Goal: Task Accomplishment & Management: Manage account settings

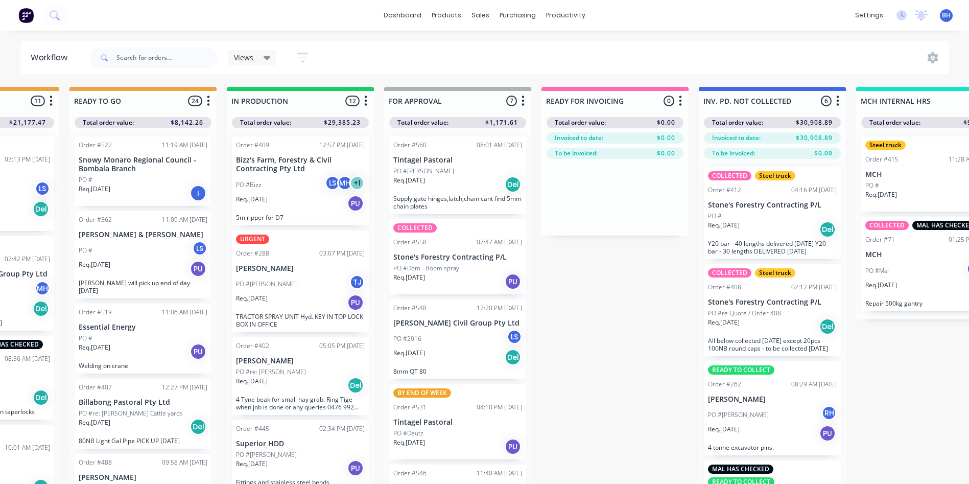
scroll to position [0, 399]
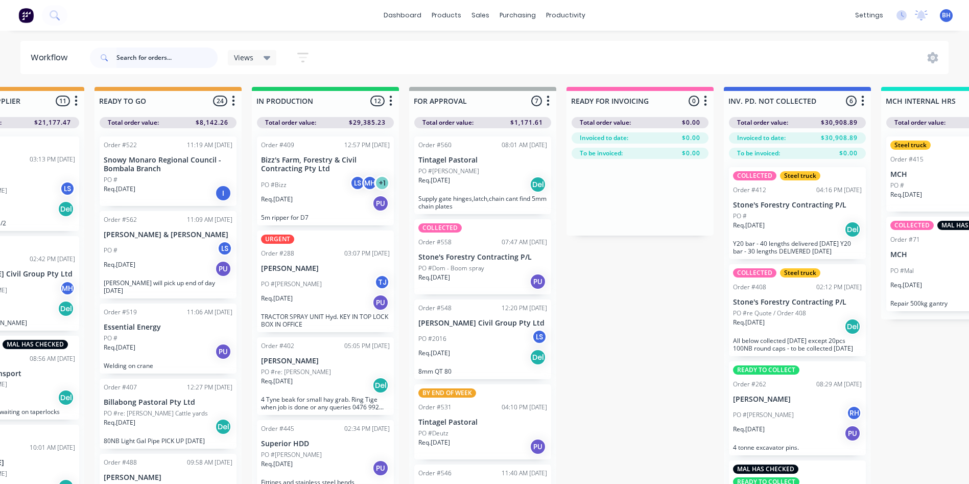
click at [144, 63] on input "text" at bounding box center [166, 58] width 101 height 20
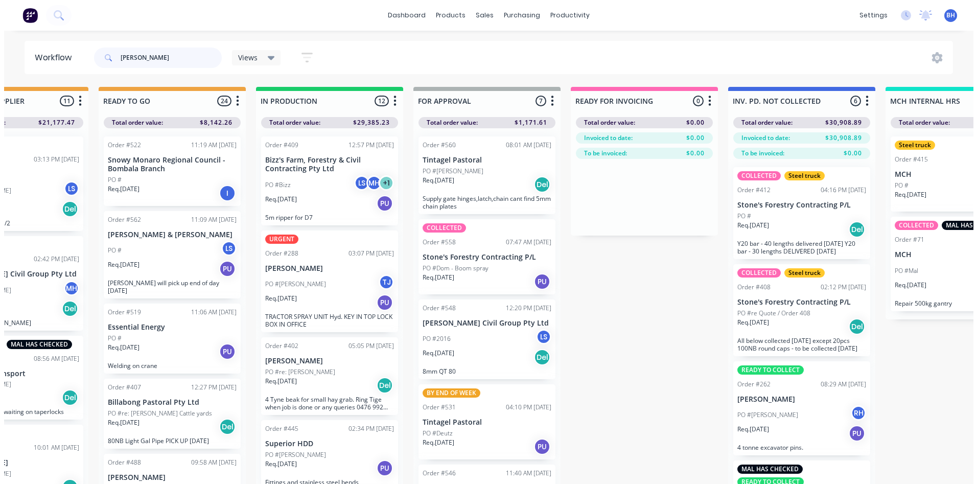
scroll to position [0, 0]
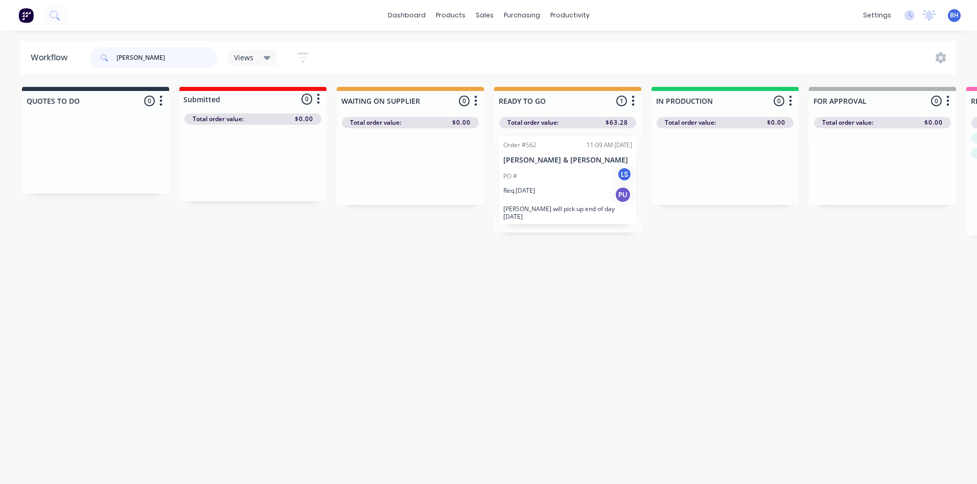
type input "[PERSON_NAME]"
click at [579, 177] on div "PO # LS" at bounding box center [567, 176] width 129 height 19
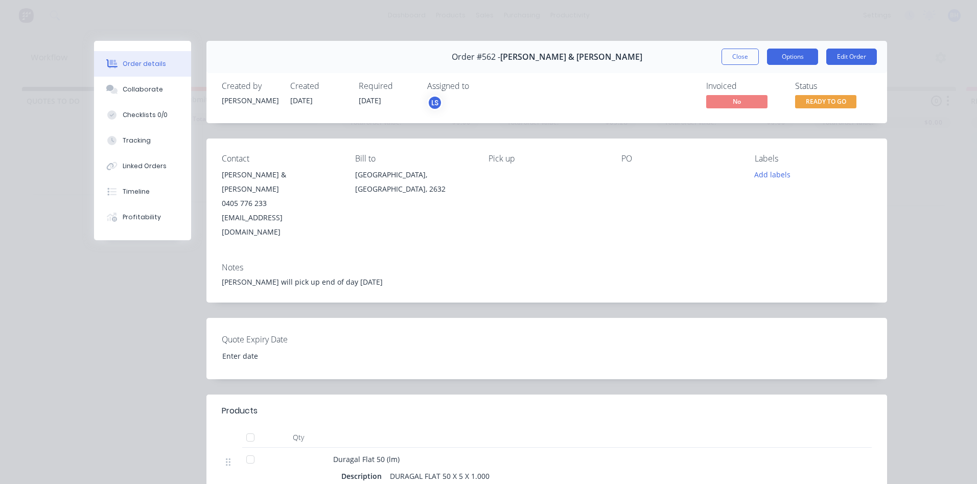
click at [775, 63] on button "Options" at bounding box center [792, 57] width 51 height 16
click at [648, 109] on div "Invoiced No Status READY TO GO" at bounding box center [700, 96] width 342 height 30
click at [841, 55] on button "Edit Order" at bounding box center [851, 57] width 51 height 16
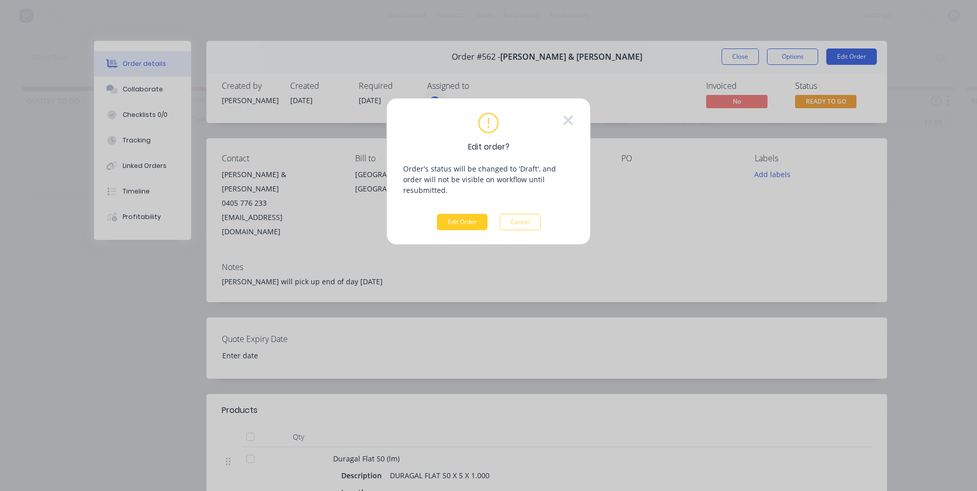
click at [475, 217] on button "Edit Order" at bounding box center [462, 222] width 51 height 16
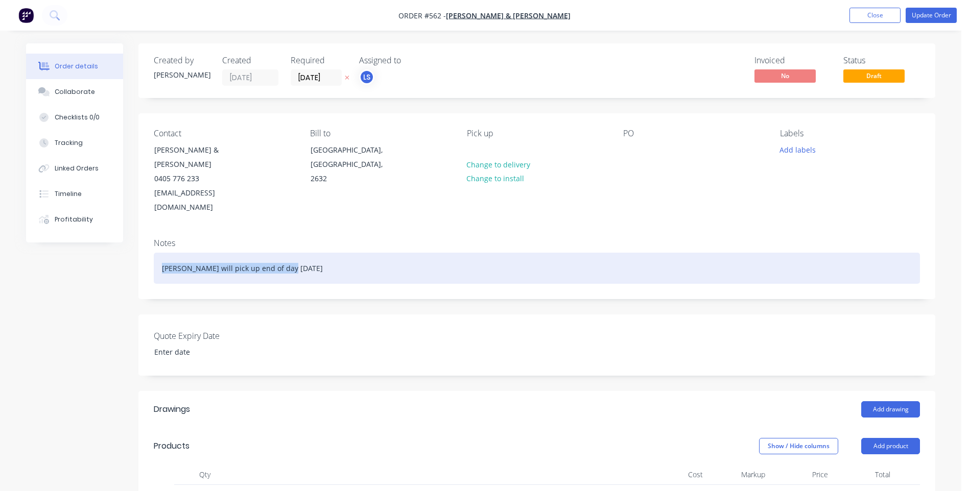
drag, startPoint x: 296, startPoint y: 237, endPoint x: 32, endPoint y: 254, distance: 265.1
click at [32, 254] on div "Created by [PERSON_NAME] Created [DATE] Required [DATE] Assigned to LS Invoiced…" at bounding box center [480, 482] width 909 height 879
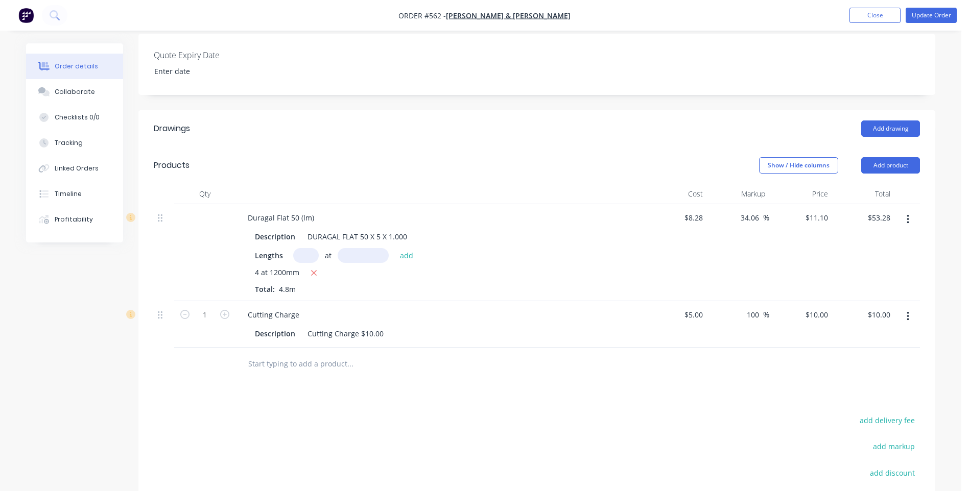
scroll to position [358, 0]
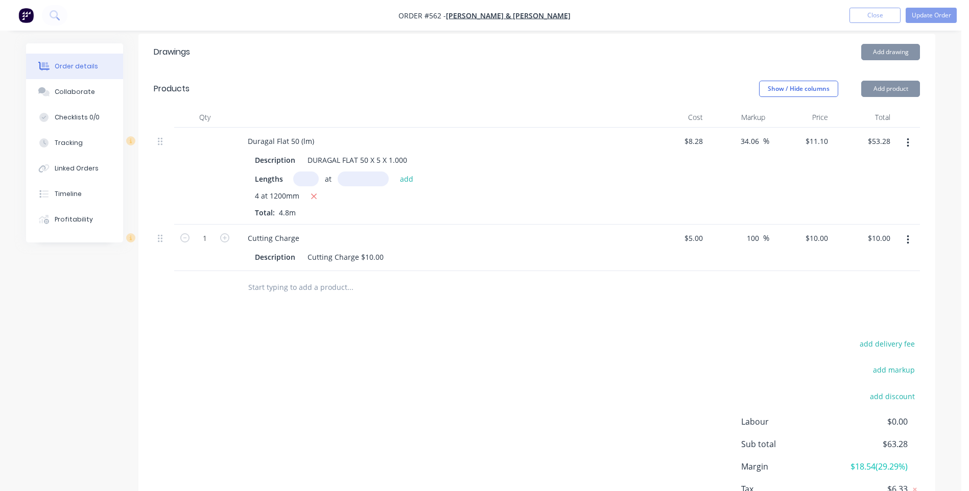
click at [907, 137] on icon "button" at bounding box center [908, 142] width 3 height 11
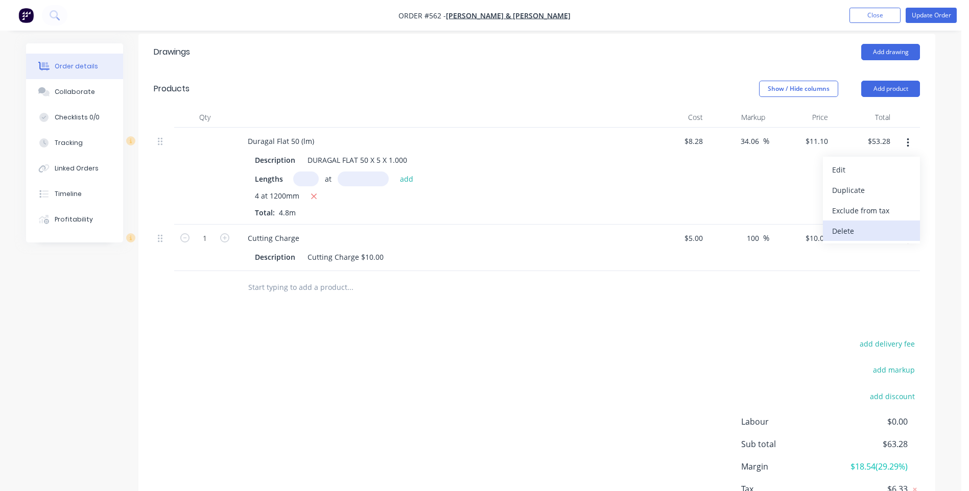
click at [846, 224] on div "Delete" at bounding box center [871, 231] width 79 height 15
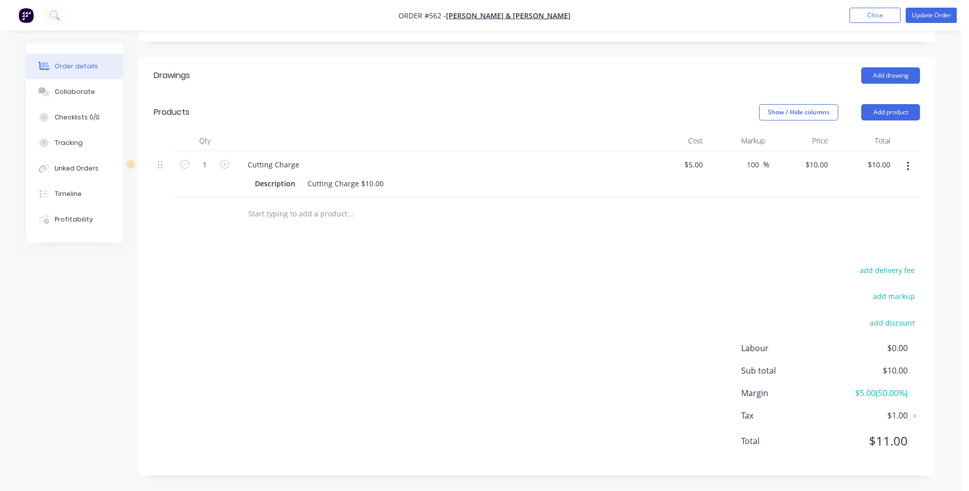
scroll to position [305, 0]
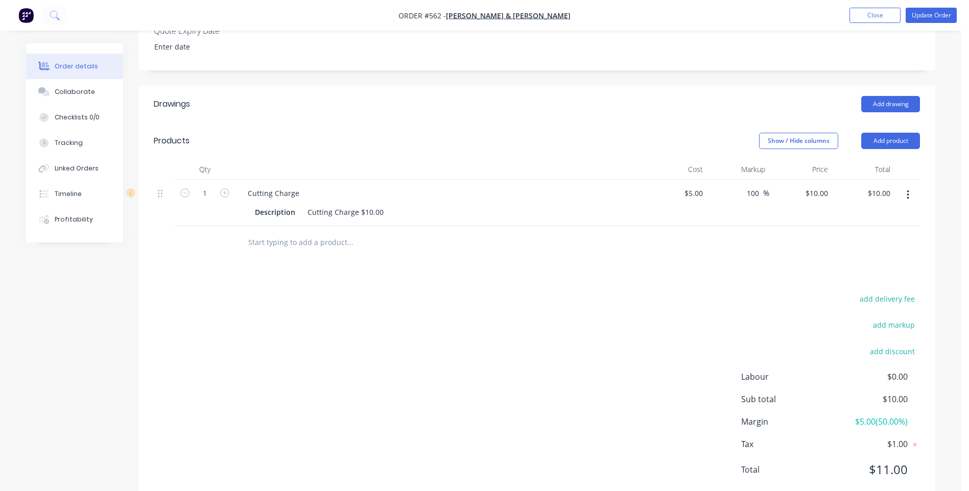
click at [908, 190] on icon "button" at bounding box center [908, 195] width 3 height 11
click at [860, 276] on div "Delete" at bounding box center [871, 283] width 79 height 15
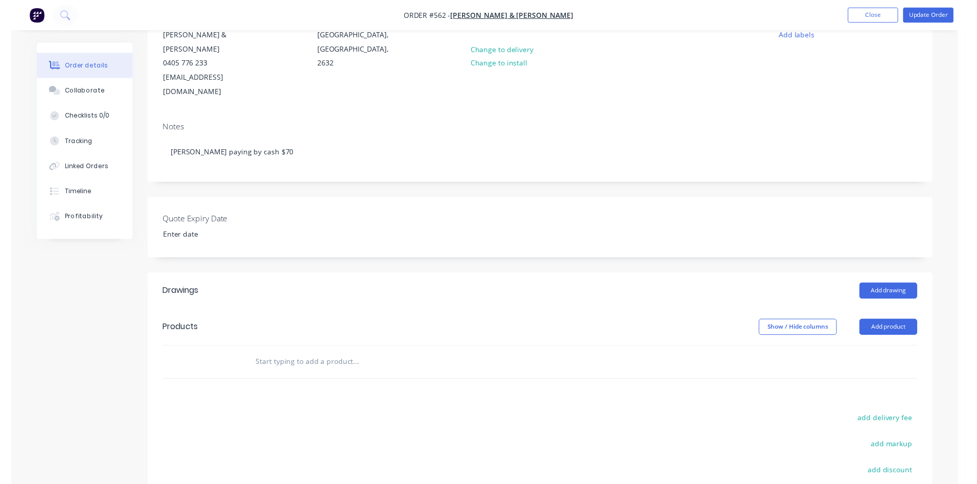
scroll to position [0, 0]
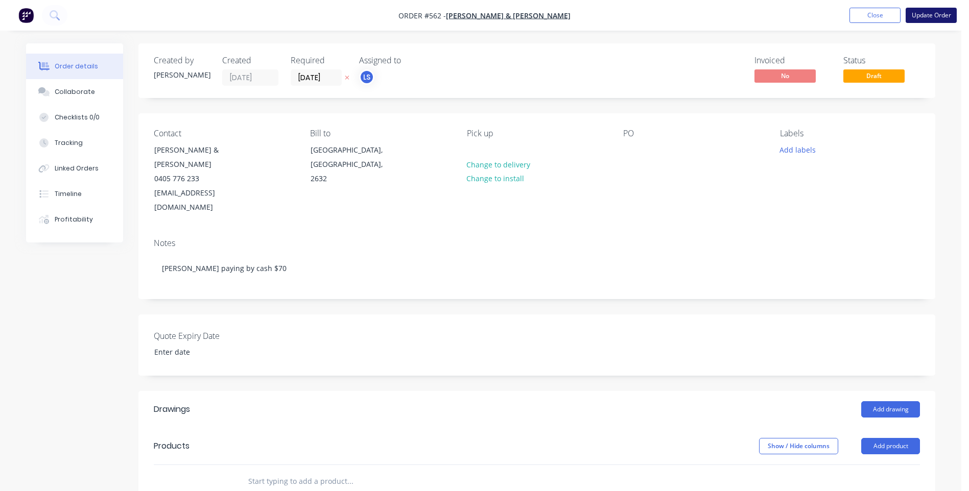
click at [935, 16] on button "Update Order" at bounding box center [931, 15] width 51 height 15
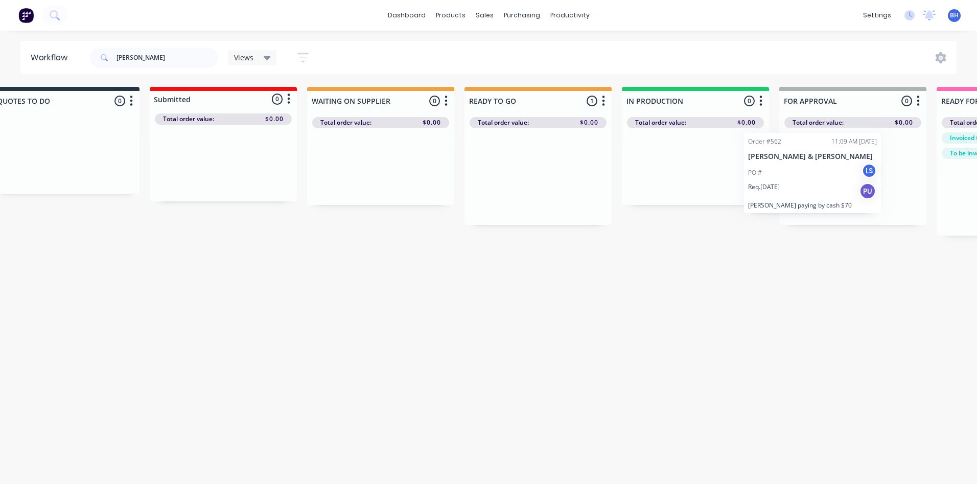
scroll to position [0, 58]
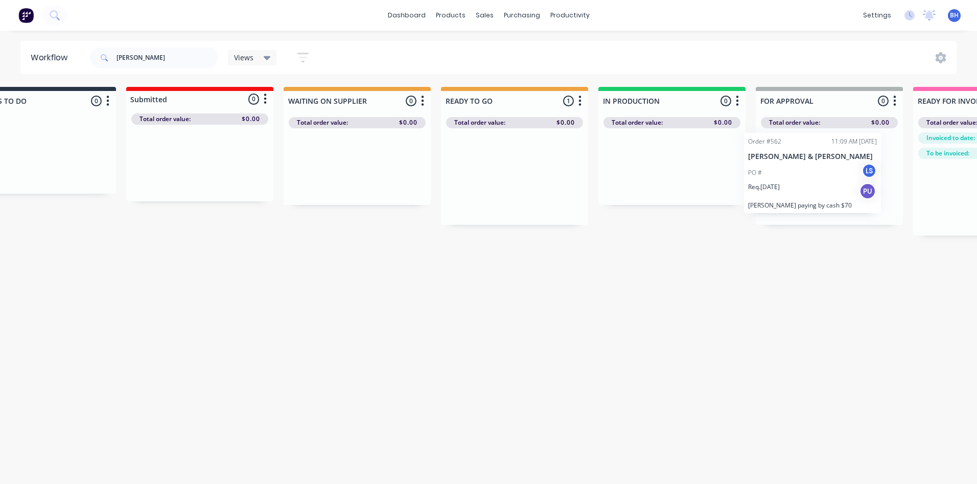
drag, startPoint x: 586, startPoint y: 167, endPoint x: 823, endPoint y: 162, distance: 236.6
click at [832, 166] on div "QUOTES TO DO 0 Status colour #273444 hex #273444 Save Cancel Notifications Emai…" at bounding box center [791, 161] width 1704 height 149
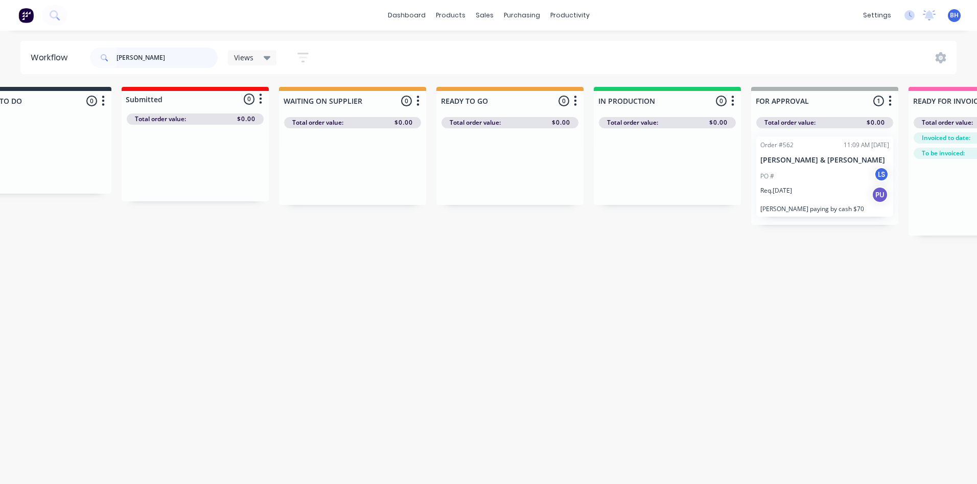
click at [164, 59] on input "[PERSON_NAME]" at bounding box center [166, 58] width 101 height 20
type input "I"
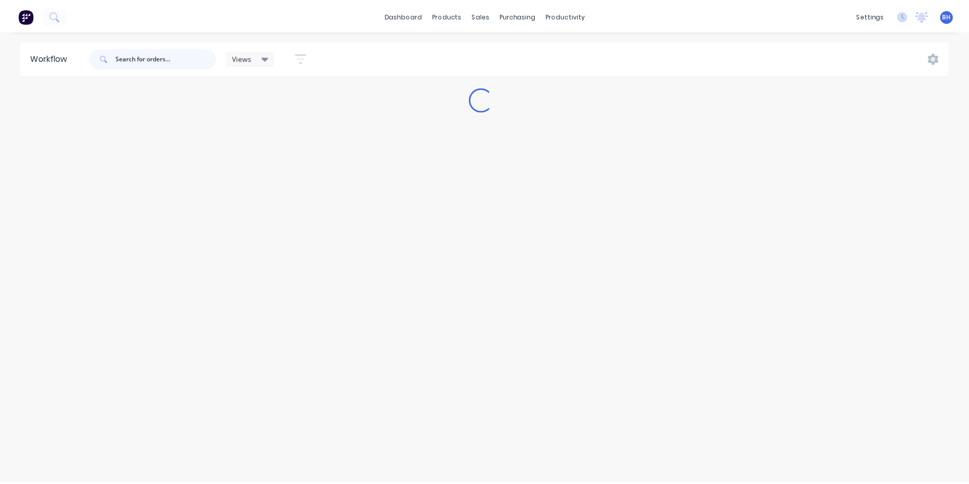
scroll to position [0, 0]
